Goal: Use online tool/utility: Utilize a website feature to perform a specific function

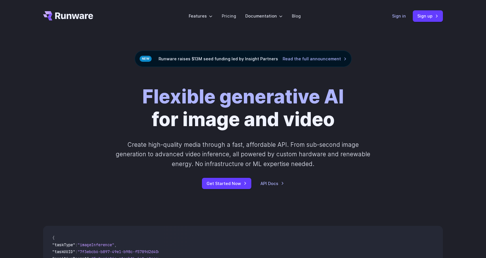
click at [400, 15] on link "Sign in" at bounding box center [399, 16] width 14 height 7
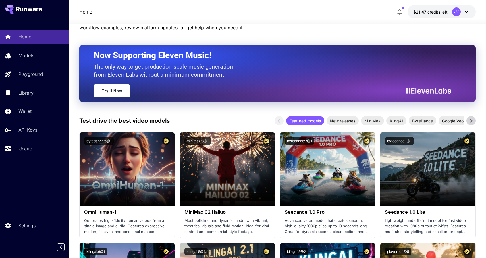
scroll to position [86, 0]
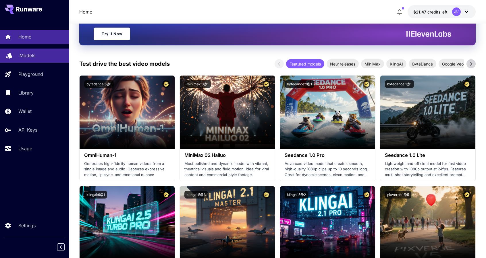
click at [26, 51] on link "Models" at bounding box center [34, 55] width 69 height 14
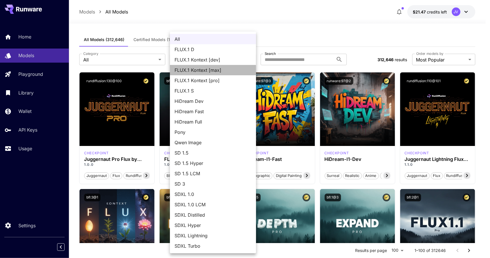
click at [219, 70] on span "FLUX.1 Kontext [max]" at bounding box center [212, 70] width 77 height 7
type input "**********"
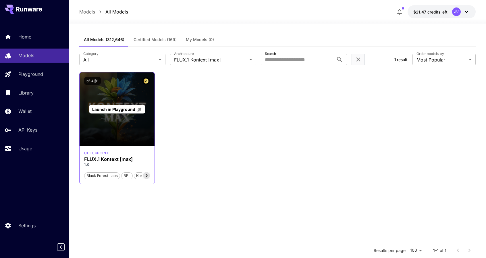
click at [125, 102] on div "Launch in Playground" at bounding box center [116, 108] width 75 height 73
click at [116, 108] on span "Launch in Playground" at bounding box center [113, 109] width 43 height 5
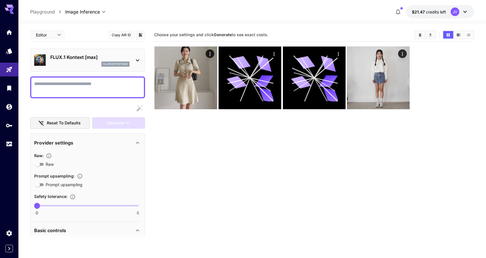
click at [105, 88] on textarea "Raw" at bounding box center [87, 87] width 107 height 14
paste textarea "**********"
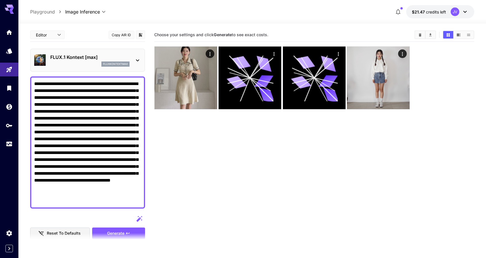
type textarea "**********"
click at [251, 195] on section "Choose your settings and click Generate to see exact costs." at bounding box center [314, 157] width 320 height 258
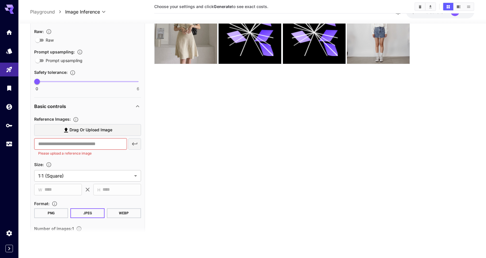
scroll to position [230, 0]
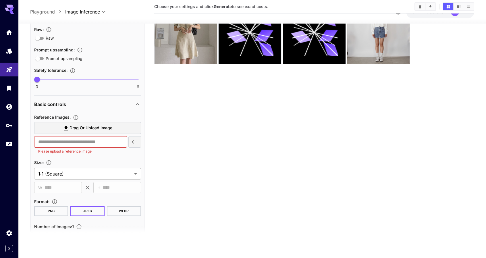
click at [94, 125] on span "Drag or upload image" at bounding box center [90, 127] width 43 height 7
click at [0, 0] on input "Drag or upload image" at bounding box center [0, 0] width 0 height 0
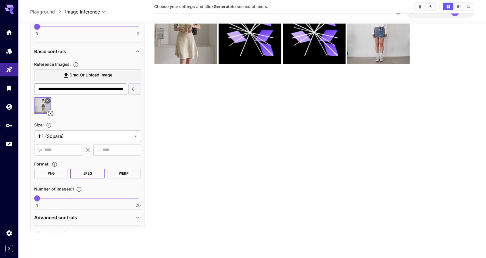
scroll to position [287, 0]
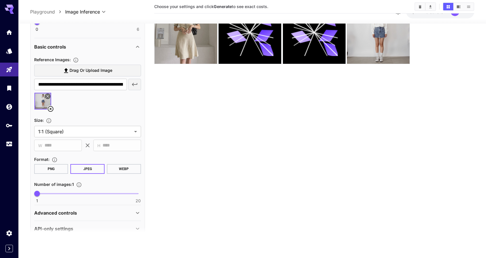
click at [96, 68] on span "Drag or upload image" at bounding box center [90, 70] width 43 height 7
click at [0, 0] on input "Drag or upload image" at bounding box center [0, 0] width 0 height 0
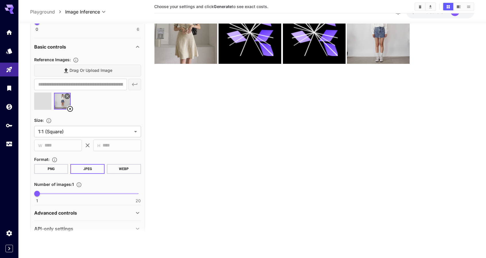
type input "**********"
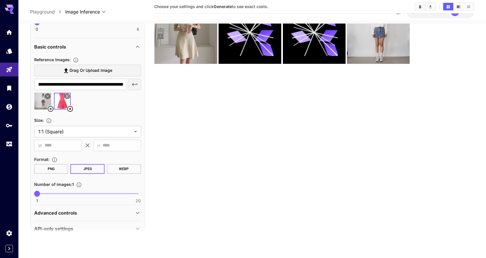
click at [189, 106] on section "Choose your settings and click Generate to see exact costs." at bounding box center [314, 112] width 320 height 258
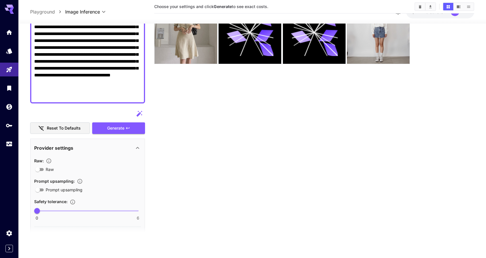
scroll to position [96, 0]
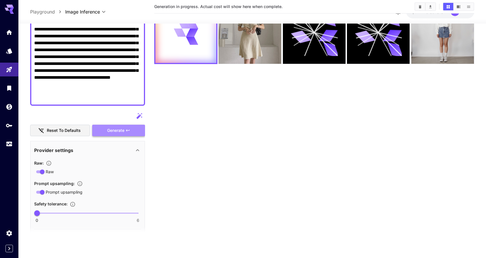
click at [124, 131] on button "Generate" at bounding box center [118, 130] width 53 height 12
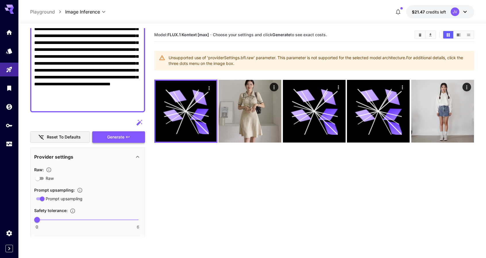
click at [113, 133] on span "Generate" at bounding box center [115, 136] width 17 height 7
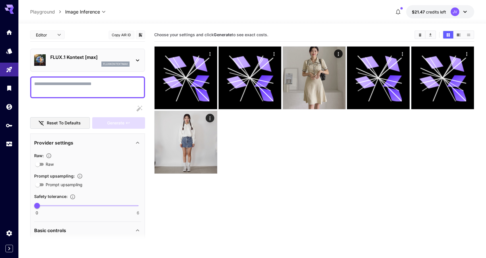
click at [275, 137] on div at bounding box center [314, 109] width 320 height 127
click at [63, 79] on div at bounding box center [87, 87] width 115 height 22
click at [63, 84] on textarea "Raw" at bounding box center [87, 87] width 107 height 14
click at [53, 84] on textarea "Raw" at bounding box center [87, 87] width 107 height 14
paste textarea "**********"
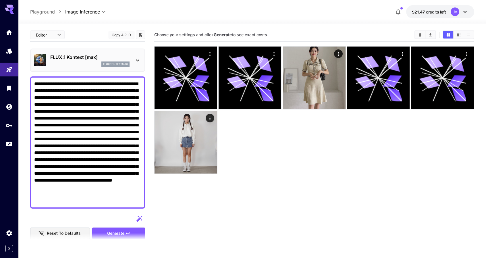
type textarea "**********"
click at [287, 179] on section "Choose your settings and click Generate to see exact costs." at bounding box center [314, 157] width 320 height 258
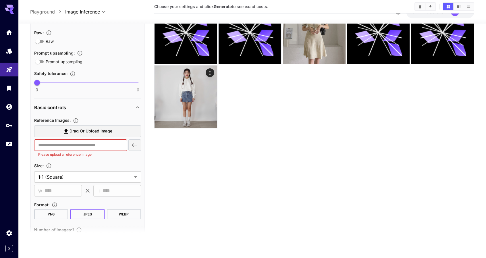
scroll to position [230, 0]
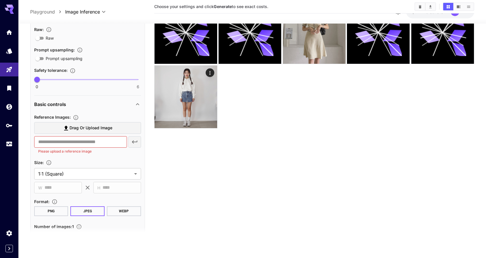
click at [90, 125] on span "Drag or upload image" at bounding box center [90, 127] width 43 height 7
click at [0, 0] on input "Drag or upload image" at bounding box center [0, 0] width 0 height 0
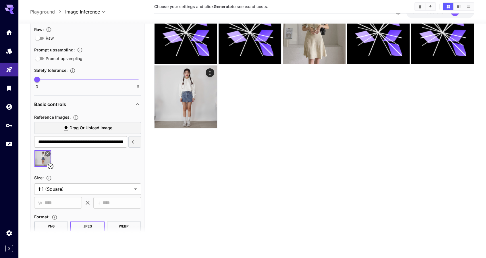
click at [88, 127] on span "Drag or upload image" at bounding box center [90, 127] width 43 height 7
click at [0, 0] on input "Drag or upload image" at bounding box center [0, 0] width 0 height 0
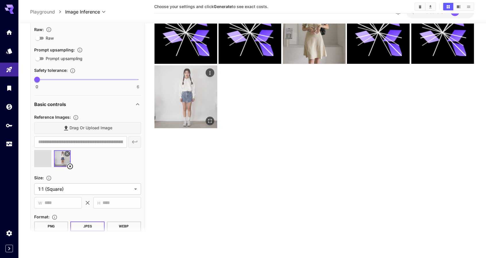
type input "**********"
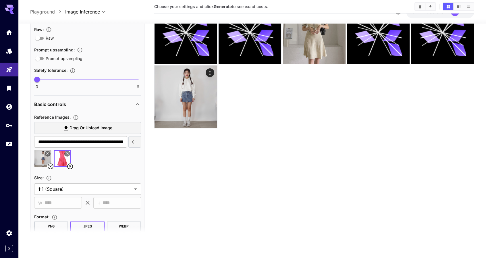
drag, startPoint x: 192, startPoint y: 168, endPoint x: 176, endPoint y: 171, distance: 15.8
click at [192, 168] on section "Choose your settings and click Generate to see exact costs." at bounding box center [314, 112] width 320 height 258
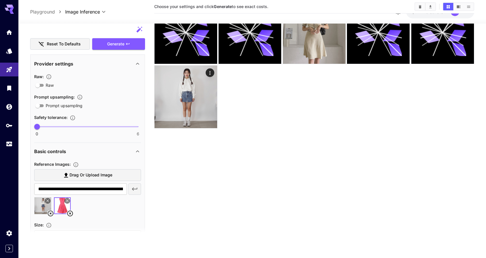
scroll to position [143, 0]
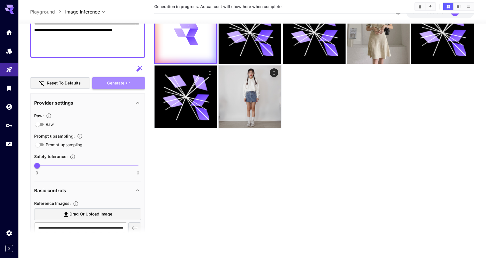
click at [120, 82] on span "Generate" at bounding box center [115, 82] width 17 height 7
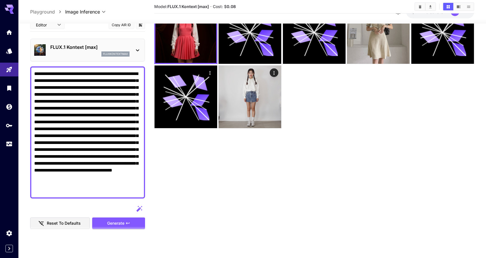
scroll to position [0, 0]
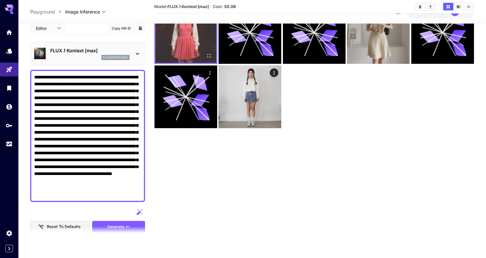
click at [185, 51] on img at bounding box center [185, 32] width 61 height 61
click at [209, 55] on icon "Open in fullscreen" at bounding box center [209, 56] width 6 height 6
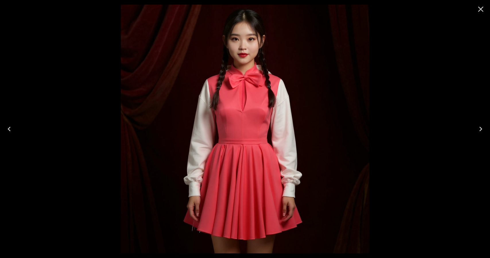
click at [481, 8] on icon "Close" at bounding box center [480, 9] width 9 height 9
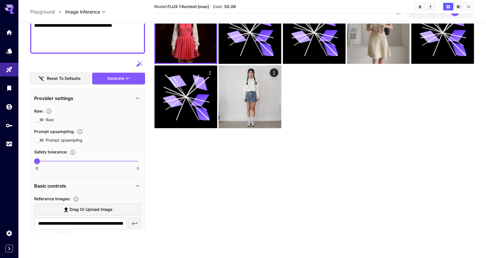
scroll to position [258, 0]
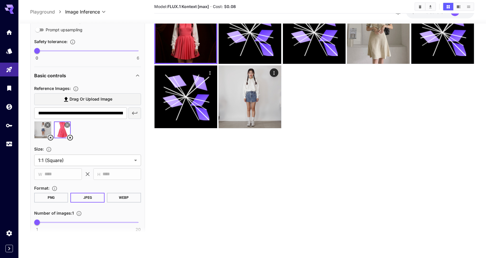
click at [65, 124] on icon at bounding box center [66, 124] width 3 height 3
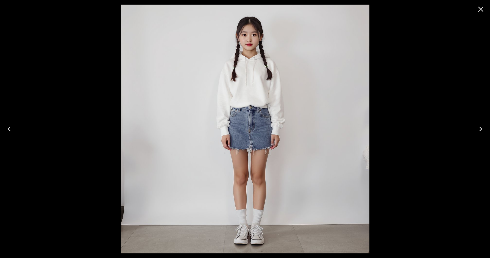
click at [483, 129] on icon "Next" at bounding box center [480, 128] width 9 height 9
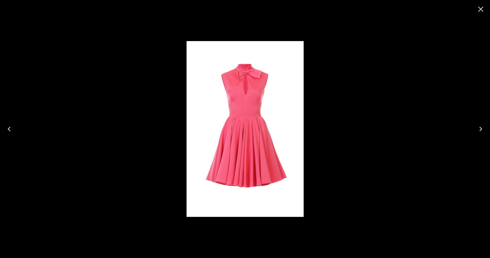
click at [480, 10] on icon "Close" at bounding box center [480, 9] width 5 height 5
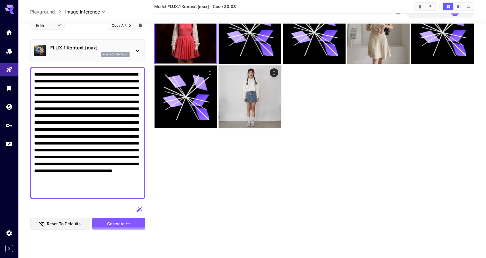
scroll to position [0, 0]
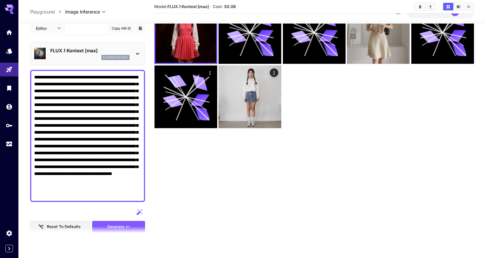
click at [84, 159] on textarea "**********" at bounding box center [87, 135] width 107 height 124
click at [73, 191] on textarea "**********" at bounding box center [87, 135] width 107 height 124
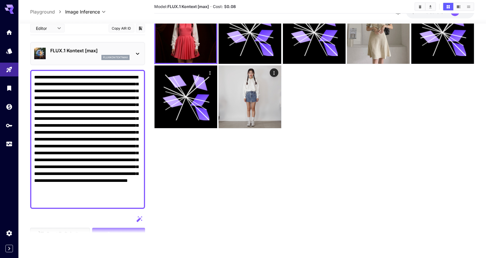
type textarea "**********"
click at [139, 220] on icon "button" at bounding box center [139, 218] width 7 height 7
click at [189, 185] on section "Model: FLUX.1 Kontext [max] · Cost: $ 0.08" at bounding box center [314, 112] width 320 height 258
click at [104, 175] on textarea "**********" at bounding box center [87, 138] width 107 height 131
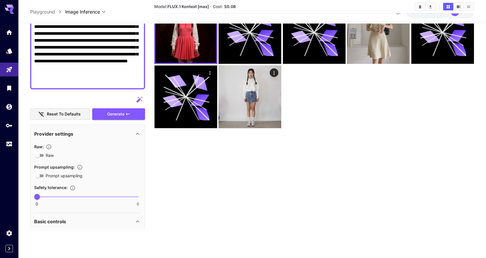
scroll to position [115, 0]
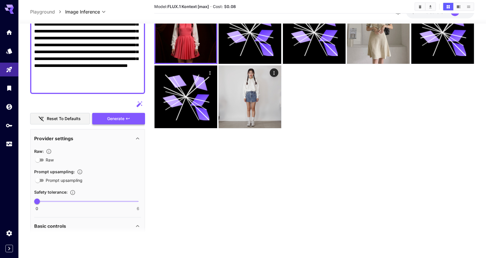
click at [122, 120] on span "Generate" at bounding box center [115, 118] width 17 height 7
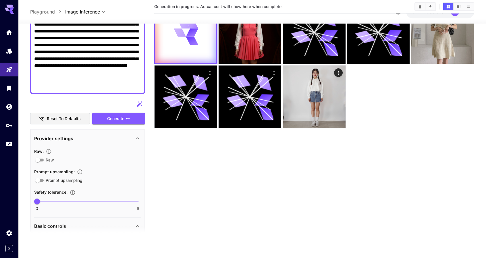
scroll to position [0, 0]
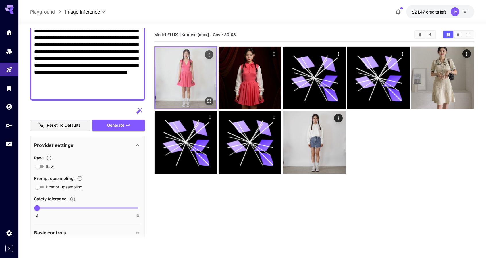
click at [190, 76] on img at bounding box center [185, 77] width 61 height 61
click at [207, 100] on icon "Open in fullscreen" at bounding box center [209, 101] width 6 height 6
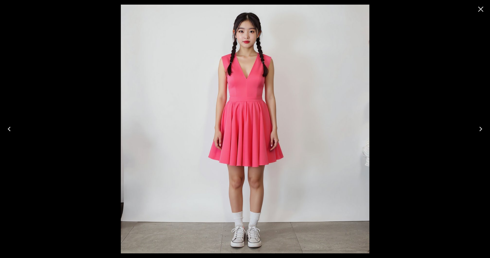
click at [414, 89] on div at bounding box center [245, 129] width 490 height 258
click at [481, 7] on icon "Close" at bounding box center [480, 9] width 9 height 9
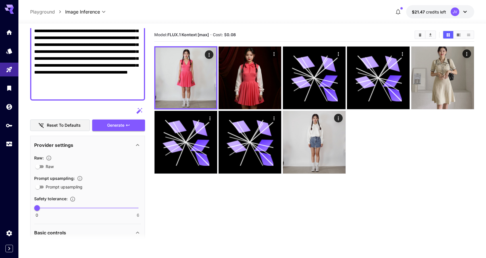
click at [197, 216] on section "Model: FLUX.1 Kontext [max] · Cost: $ 0.08" at bounding box center [314, 157] width 320 height 258
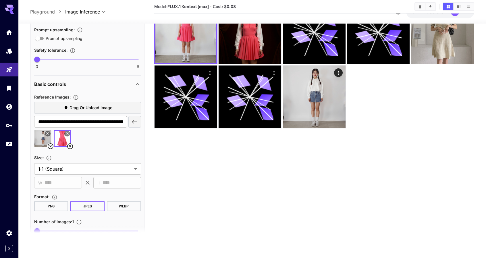
scroll to position [258, 0]
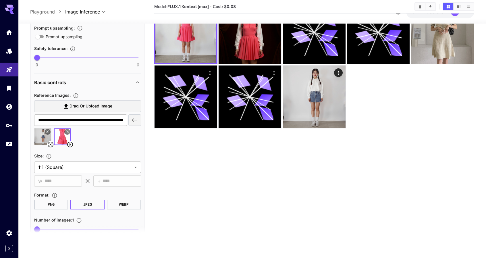
click at [71, 144] on icon at bounding box center [70, 144] width 7 height 7
click at [119, 108] on label "Drag or upload image" at bounding box center [87, 106] width 107 height 12
click at [0, 0] on input "Drag or upload image" at bounding box center [0, 0] width 0 height 0
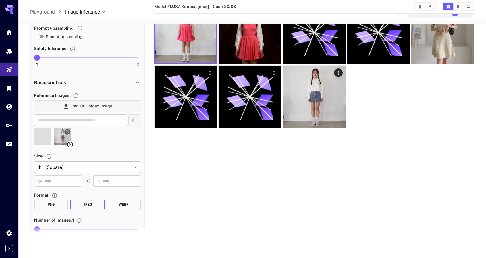
type input "**********"
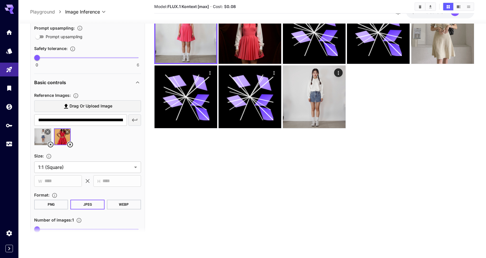
click at [102, 141] on div at bounding box center [87, 139] width 107 height 22
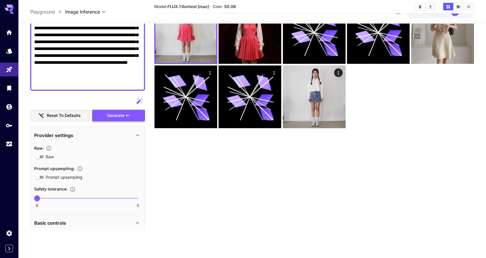
scroll to position [115, 0]
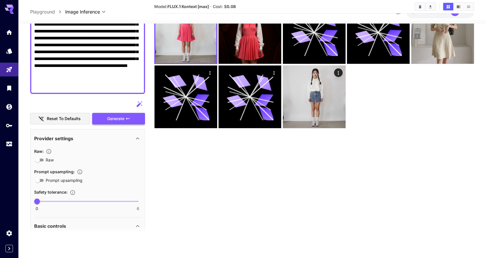
click at [124, 116] on span "Generate" at bounding box center [115, 118] width 17 height 7
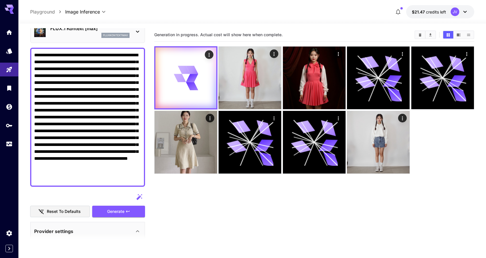
scroll to position [0, 0]
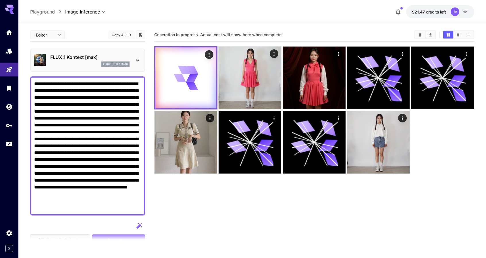
click at [220, 205] on section "Generation in progress. Actual cost will show here when complete." at bounding box center [314, 157] width 320 height 258
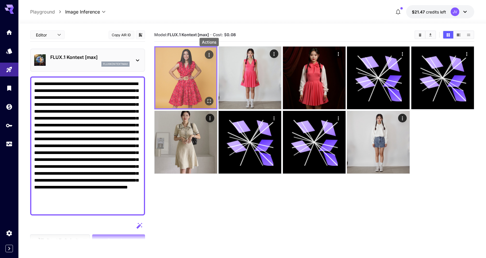
click at [210, 55] on icon "Actions" at bounding box center [209, 55] width 6 height 6
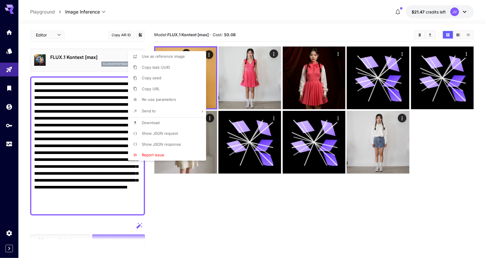
click at [221, 208] on div at bounding box center [245, 129] width 490 height 258
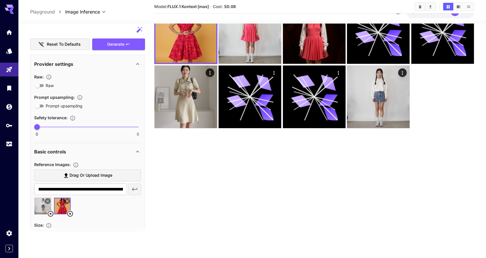
scroll to position [143, 0]
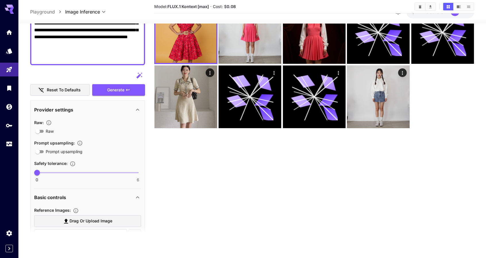
click at [382, 200] on section "Model: FLUX.1 Kontext [max] · Cost: $ 0.08" at bounding box center [314, 112] width 320 height 258
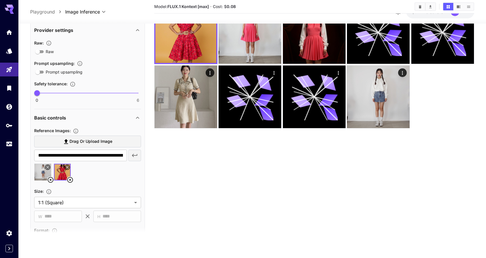
scroll to position [230, 0]
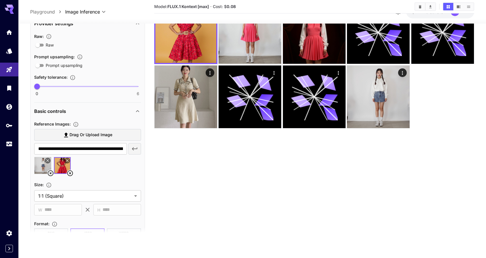
click at [70, 173] on icon at bounding box center [70, 173] width 6 height 6
click at [123, 136] on label "Drag or upload image" at bounding box center [87, 135] width 107 height 12
click at [0, 0] on input "Drag or upload image" at bounding box center [0, 0] width 0 height 0
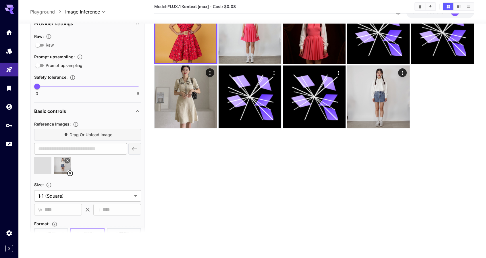
type input "**********"
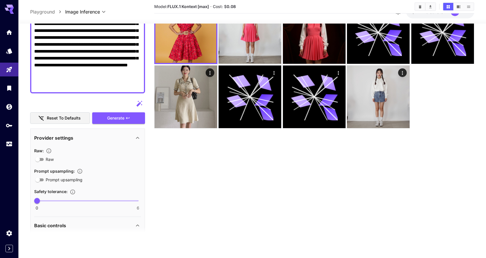
scroll to position [115, 0]
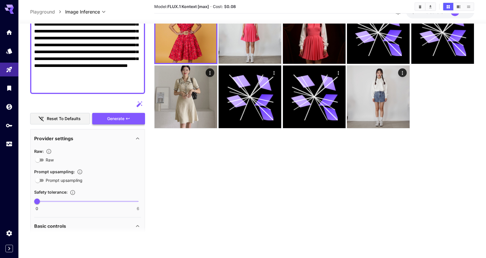
click at [126, 113] on button "Generate" at bounding box center [118, 118] width 53 height 12
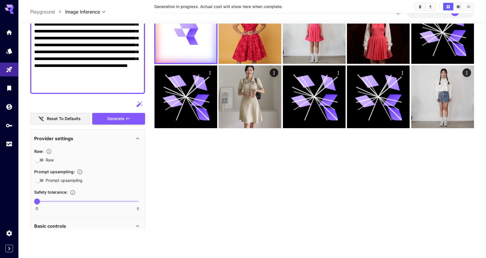
scroll to position [0, 0]
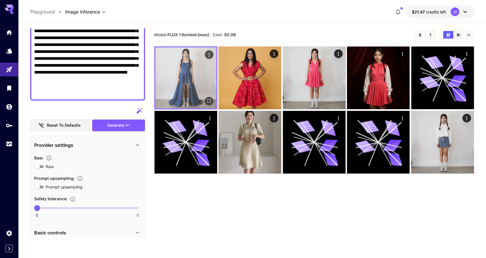
click at [209, 102] on icon "Open in fullscreen" at bounding box center [209, 101] width 6 height 6
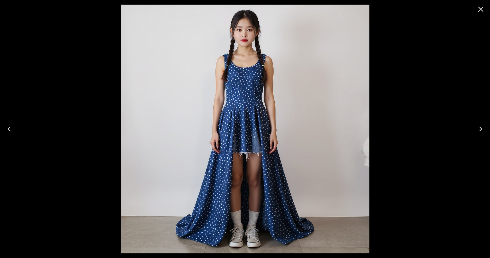
click at [479, 9] on icon "Close" at bounding box center [480, 9] width 9 height 9
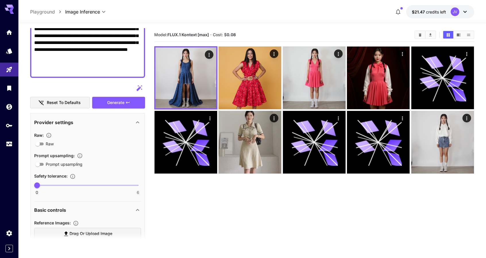
scroll to position [230, 0]
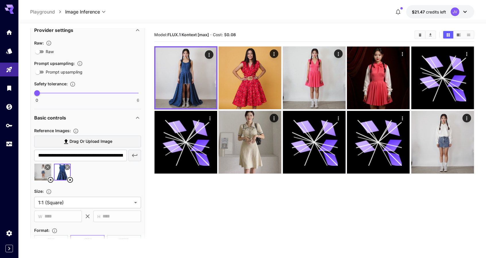
click at [68, 167] on icon at bounding box center [66, 166] width 3 height 3
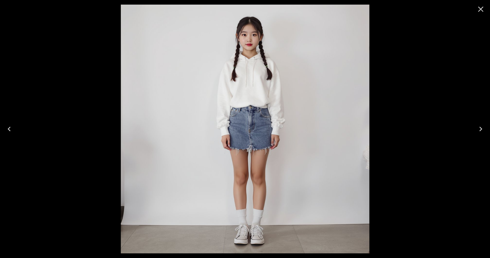
click at [484, 133] on icon "Next" at bounding box center [480, 128] width 9 height 9
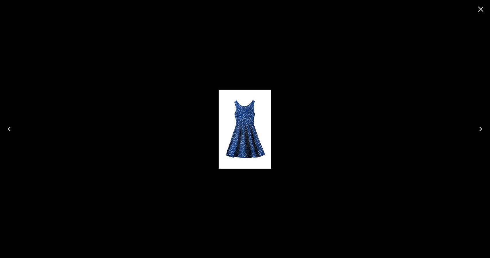
drag, startPoint x: 482, startPoint y: 11, endPoint x: 417, endPoint y: 14, distance: 65.5
click at [482, 11] on icon "Close" at bounding box center [480, 9] width 9 height 9
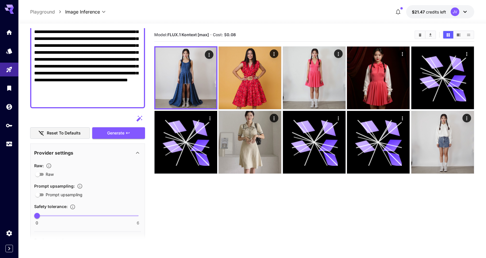
scroll to position [86, 0]
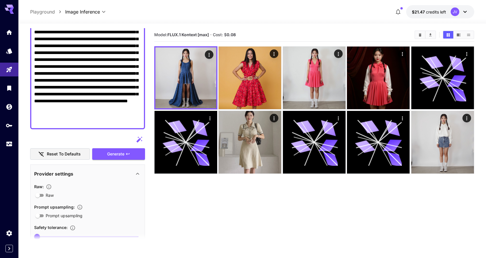
click at [114, 118] on textarea "**********" at bounding box center [87, 59] width 107 height 131
click at [108, 125] on textarea "**********" at bounding box center [87, 59] width 107 height 131
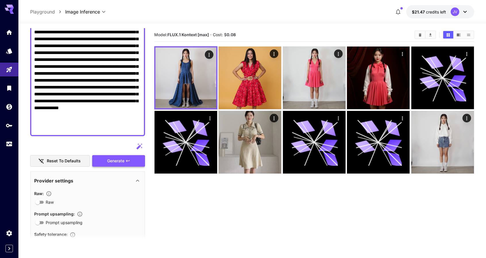
type textarea "**********"
click at [134, 159] on button "Generate" at bounding box center [118, 161] width 53 height 12
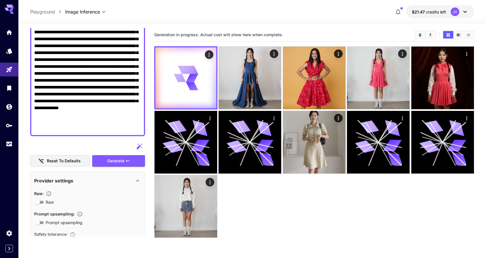
click at [279, 207] on div at bounding box center [314, 141] width 320 height 191
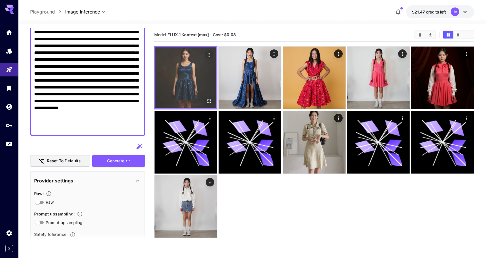
click at [209, 100] on icon "Open in fullscreen" at bounding box center [209, 101] width 6 height 6
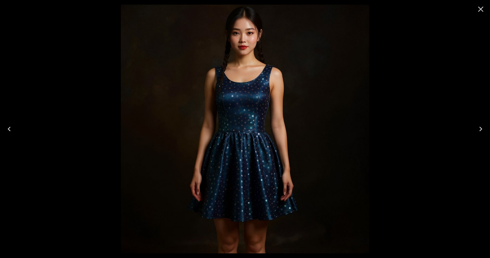
click at [480, 8] on icon "Close" at bounding box center [480, 9] width 5 height 5
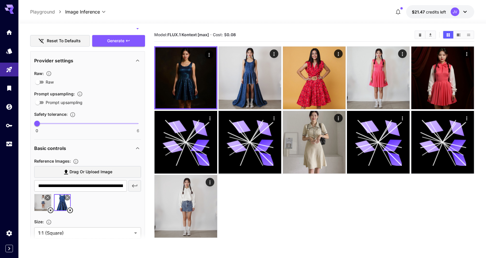
scroll to position [230, 0]
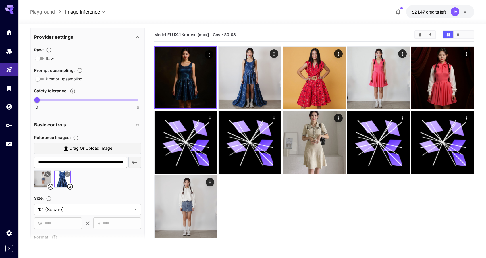
click at [67, 172] on icon at bounding box center [66, 173] width 3 height 3
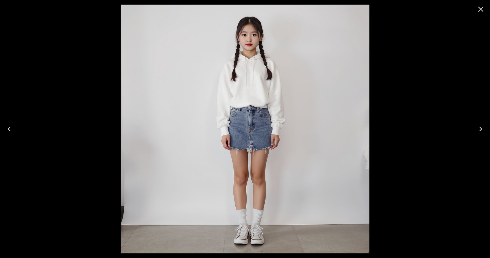
click at [482, 130] on icon "Next" at bounding box center [480, 128] width 9 height 9
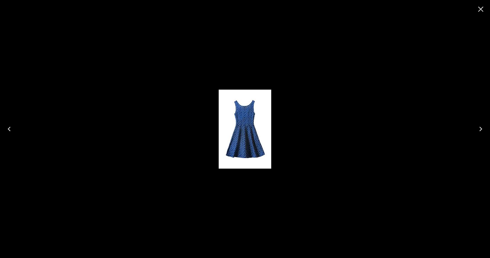
click at [483, 10] on icon "Close" at bounding box center [480, 9] width 9 height 9
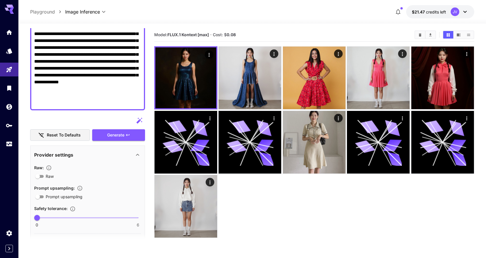
scroll to position [86, 0]
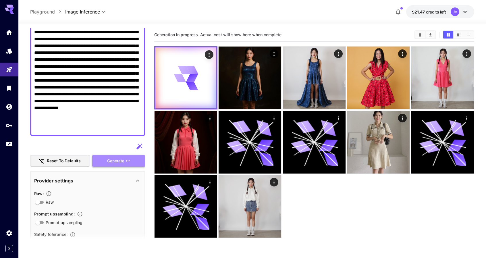
click at [120, 165] on button "Generate" at bounding box center [118, 161] width 53 height 12
click at [349, 213] on div at bounding box center [314, 142] width 320 height 192
